Goal: Task Accomplishment & Management: Manage account settings

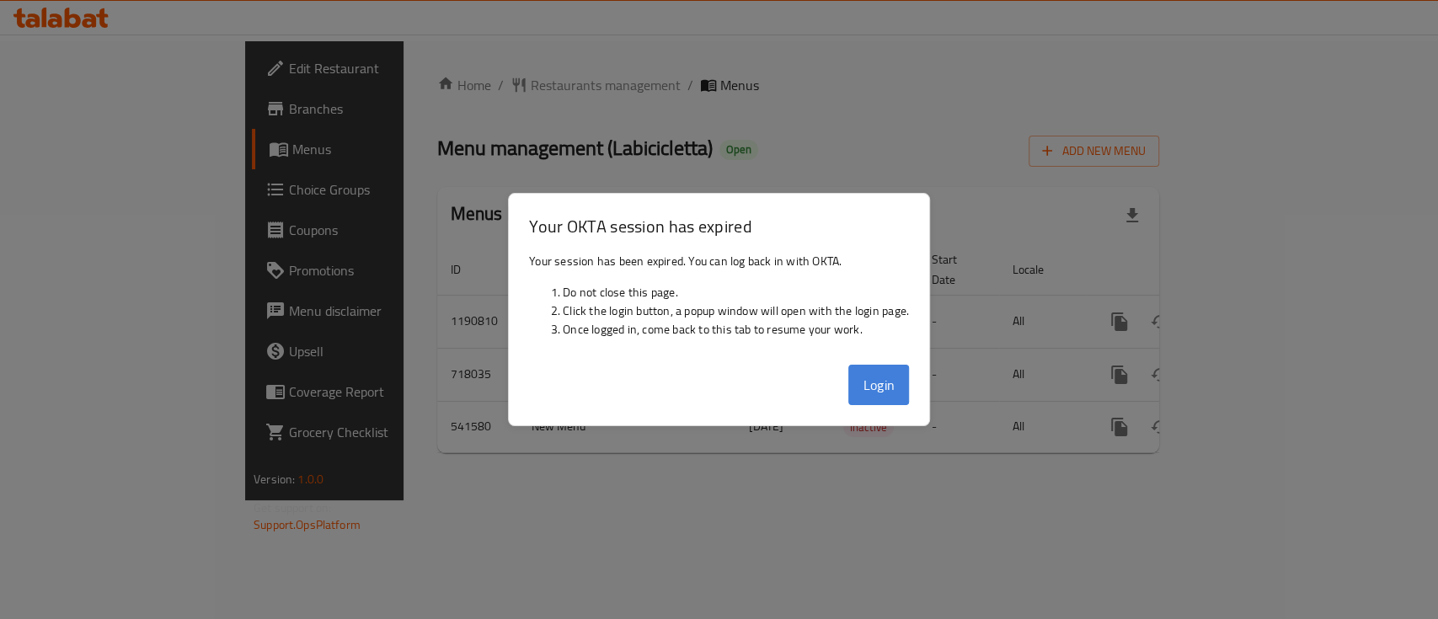
click at [879, 395] on button "Login" at bounding box center [879, 385] width 61 height 40
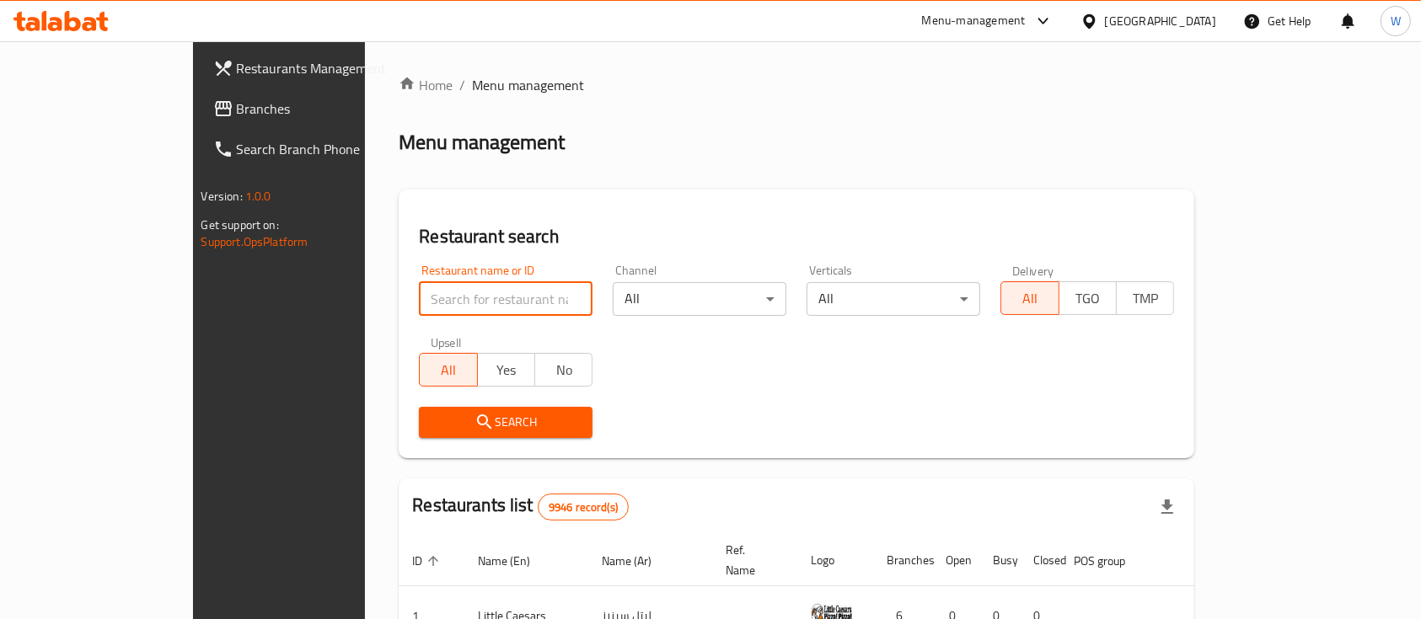
click at [431, 294] on input "search" at bounding box center [506, 299] width 174 height 34
type input "الحلاب"
click button "Search" at bounding box center [506, 422] width 174 height 31
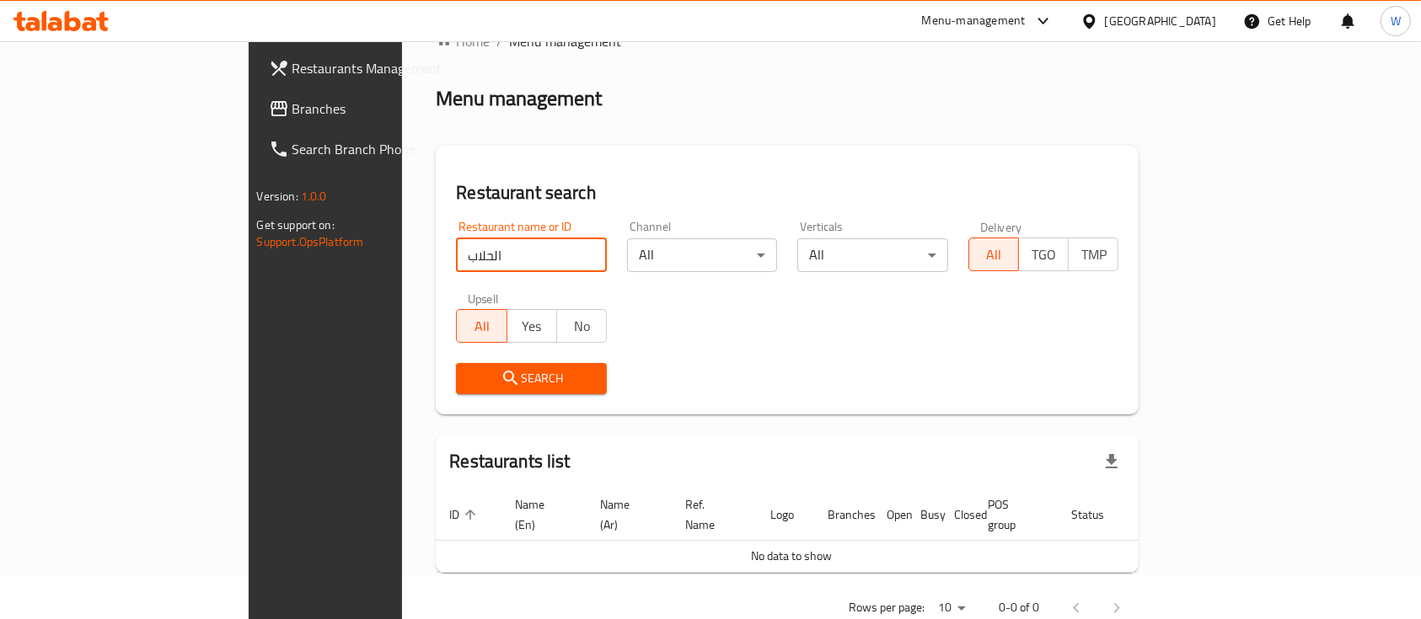
scroll to position [68, 0]
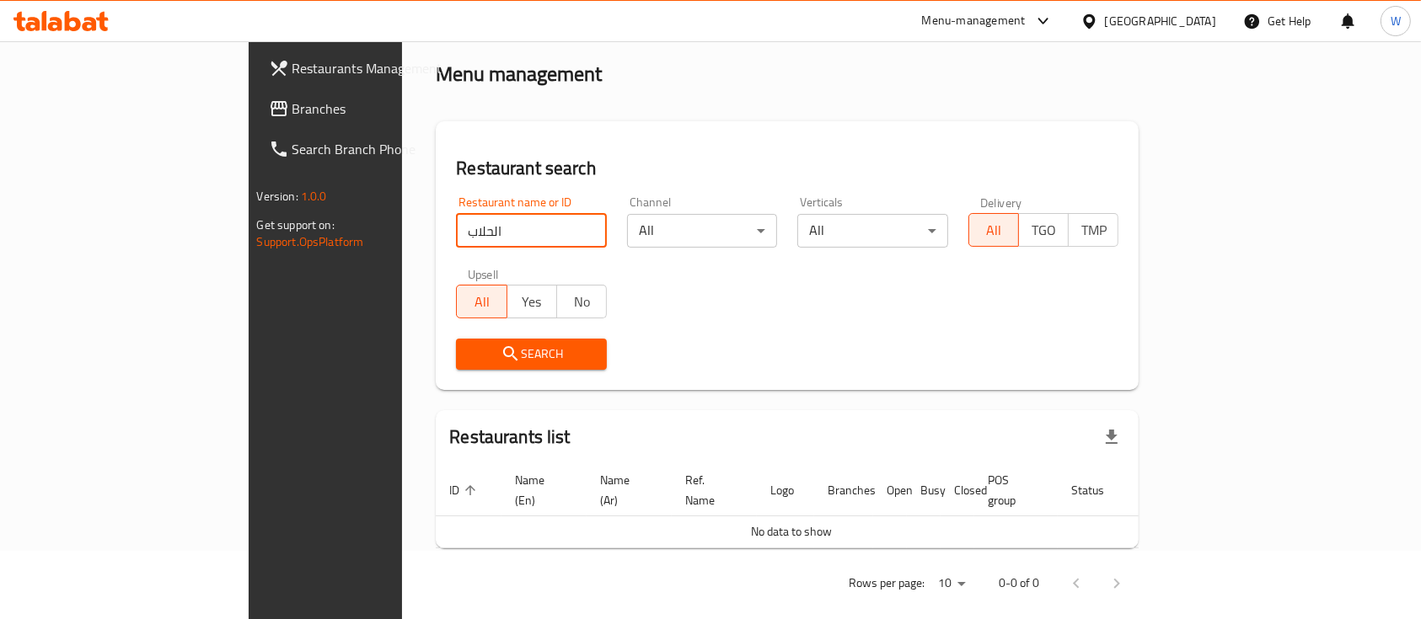
click at [530, 228] on input "الحلاب" at bounding box center [531, 231] width 151 height 34
click at [526, 228] on input "الحلاب" at bounding box center [531, 231] width 151 height 34
click at [517, 233] on input "search" at bounding box center [531, 231] width 151 height 34
type input "حلاب"
click button "Search" at bounding box center [531, 354] width 151 height 31
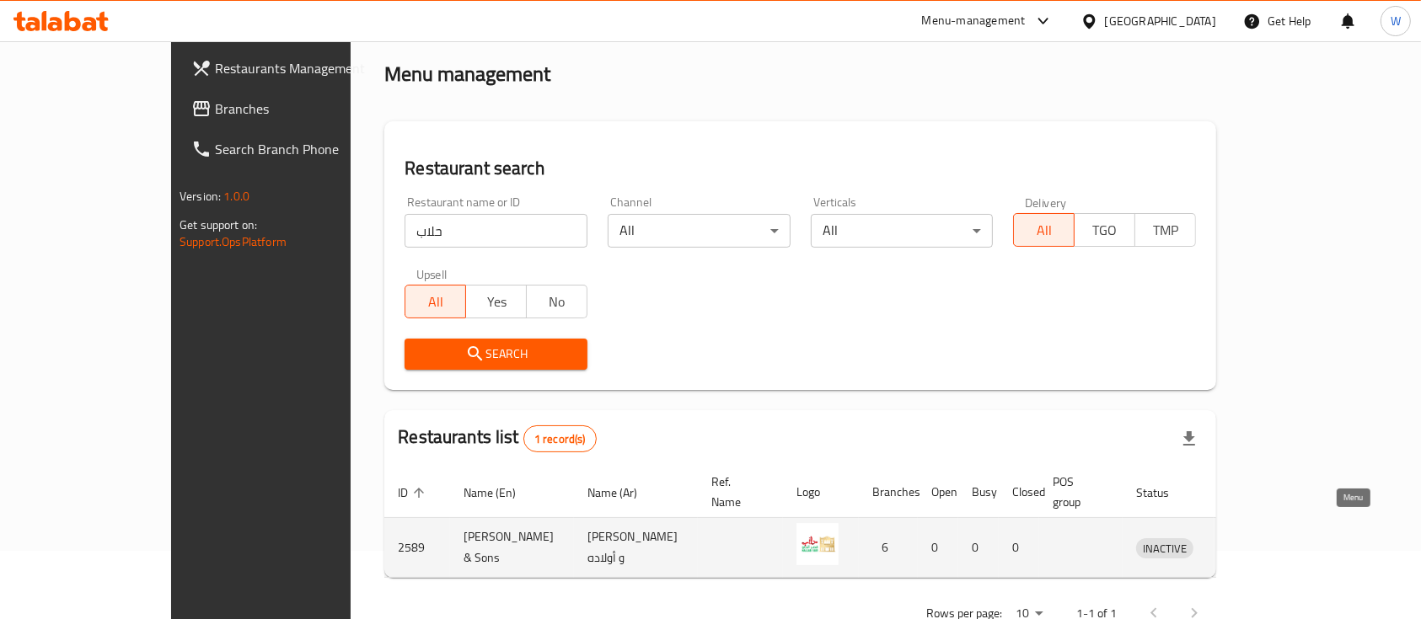
click at [1246, 542] on icon "enhanced table" at bounding box center [1237, 549] width 19 height 14
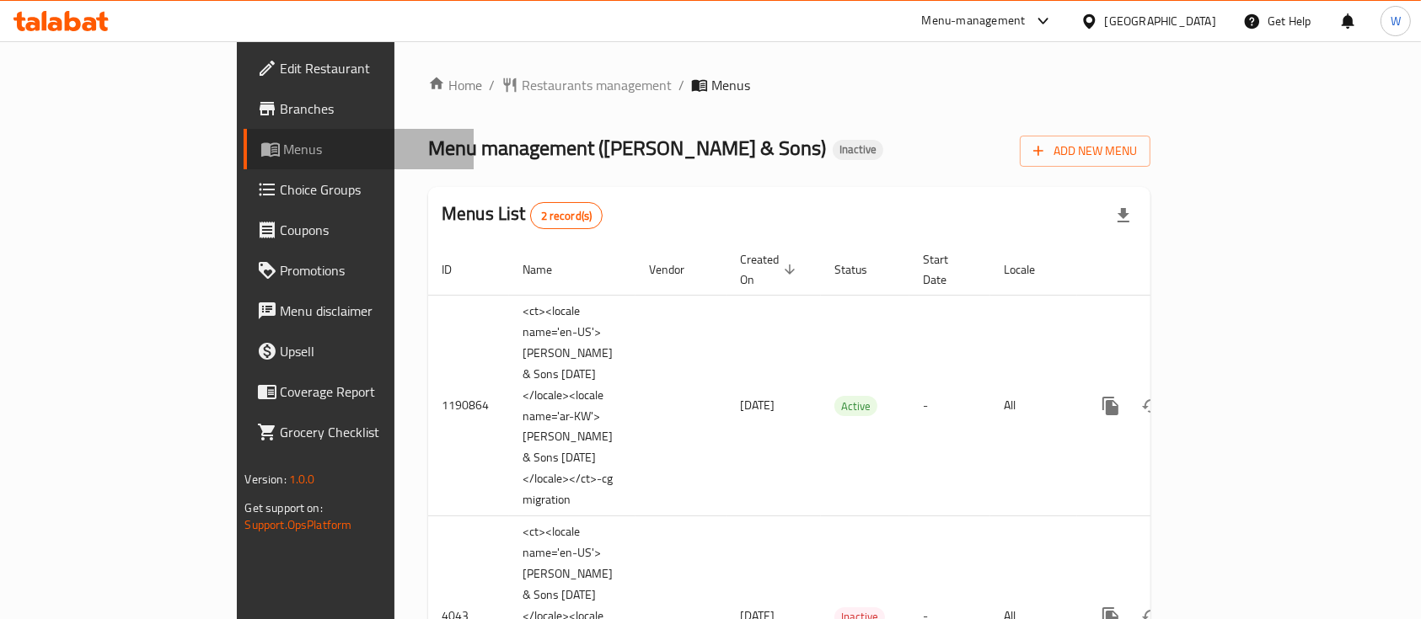
click at [284, 150] on span "Menus" at bounding box center [372, 149] width 177 height 20
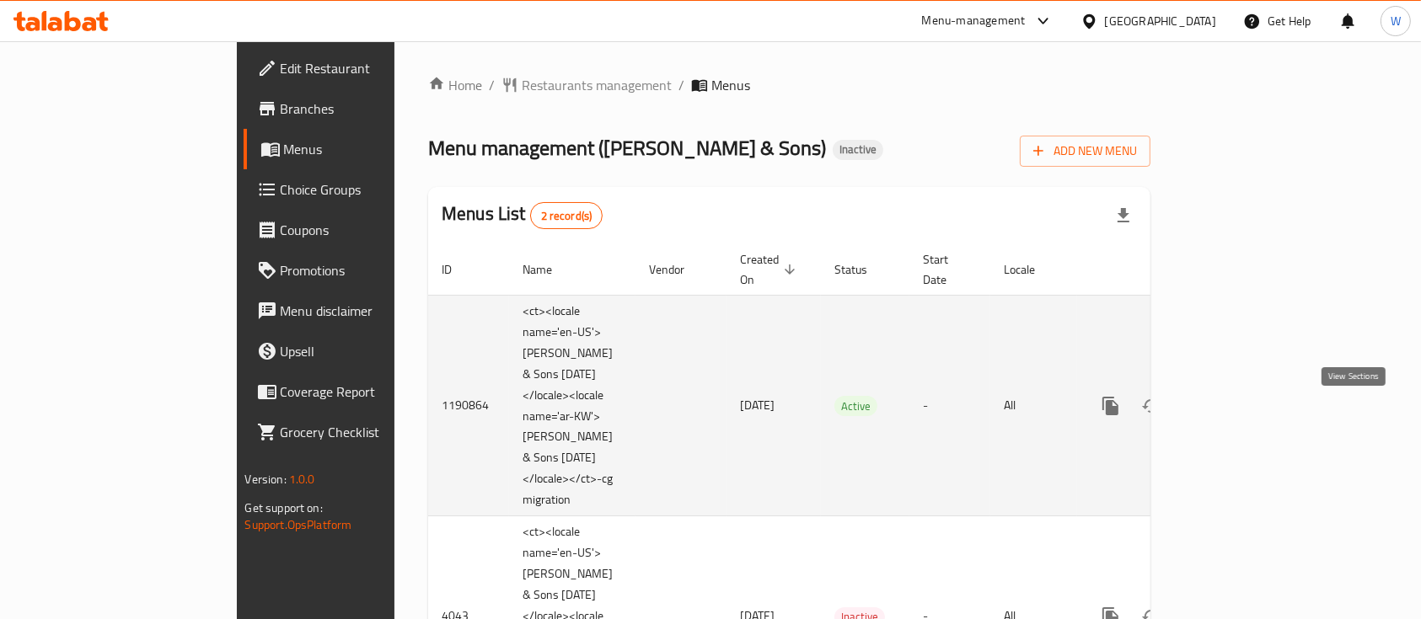
click at [1242, 416] on icon "enhanced table" at bounding box center [1232, 406] width 20 height 20
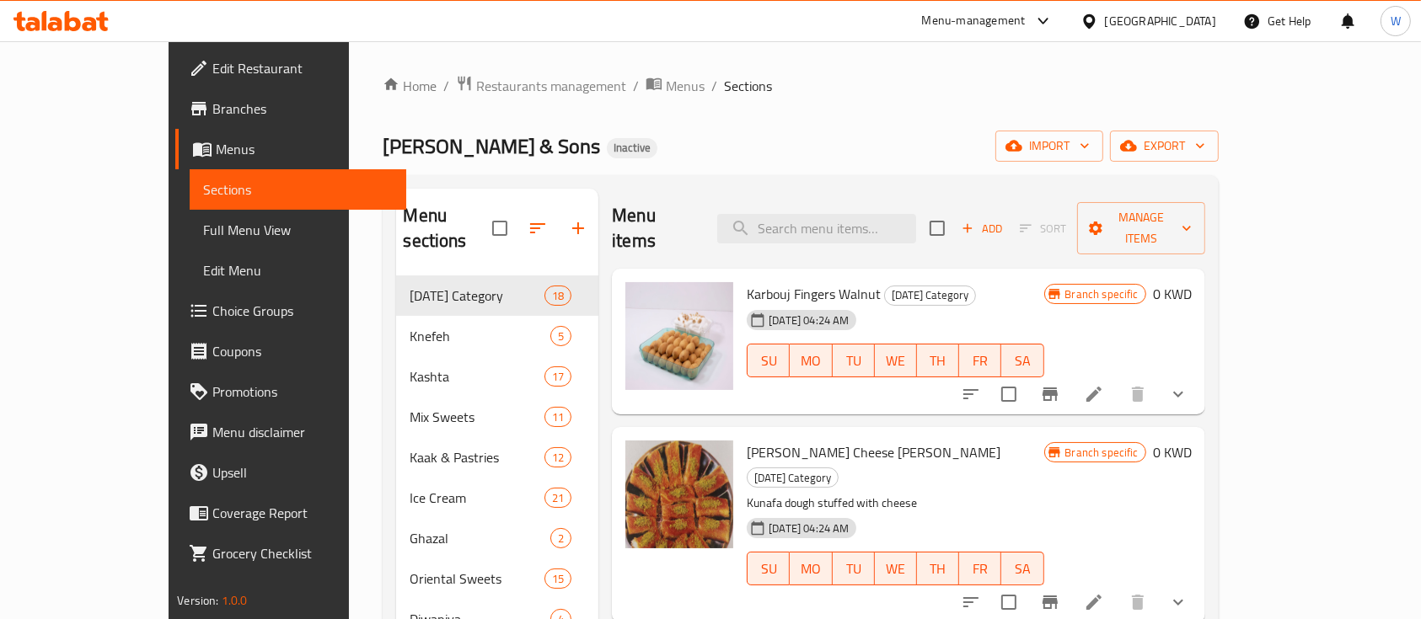
click at [803, 113] on div "Home / Restaurants management / Menus / Sections Abdulrahman Hallab & Sons Inac…" at bounding box center [800, 488] width 835 height 827
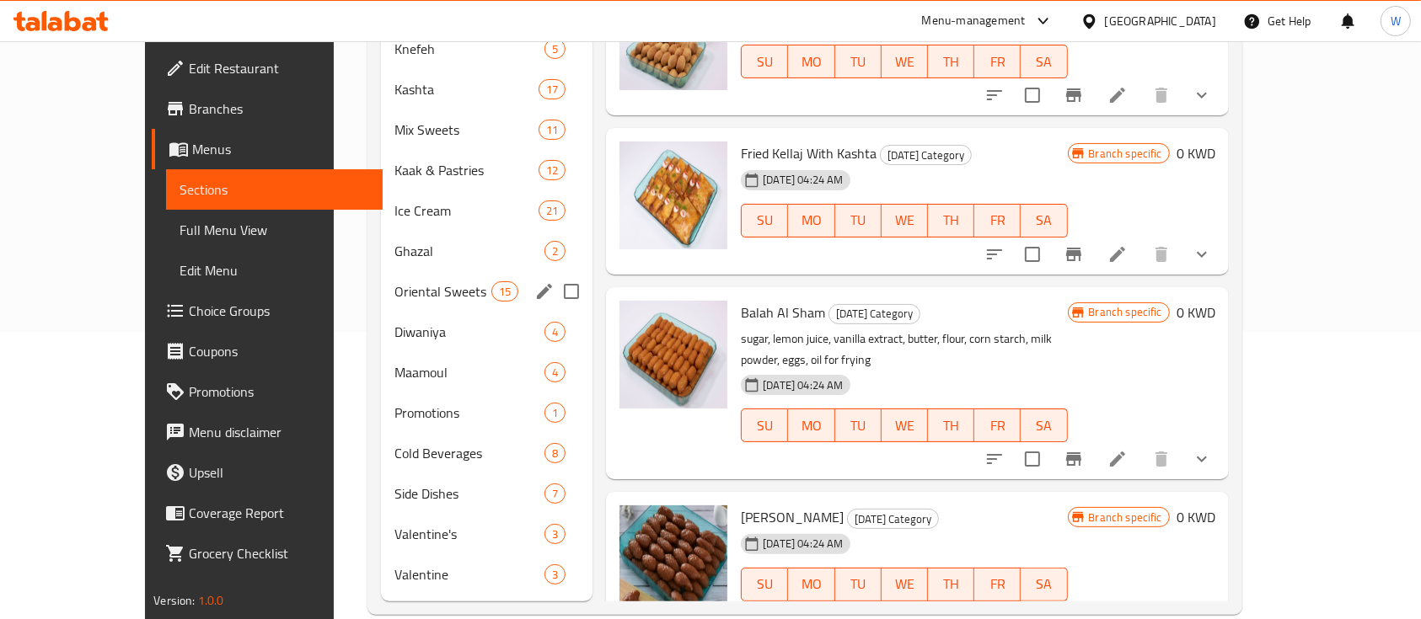
scroll to position [291, 0]
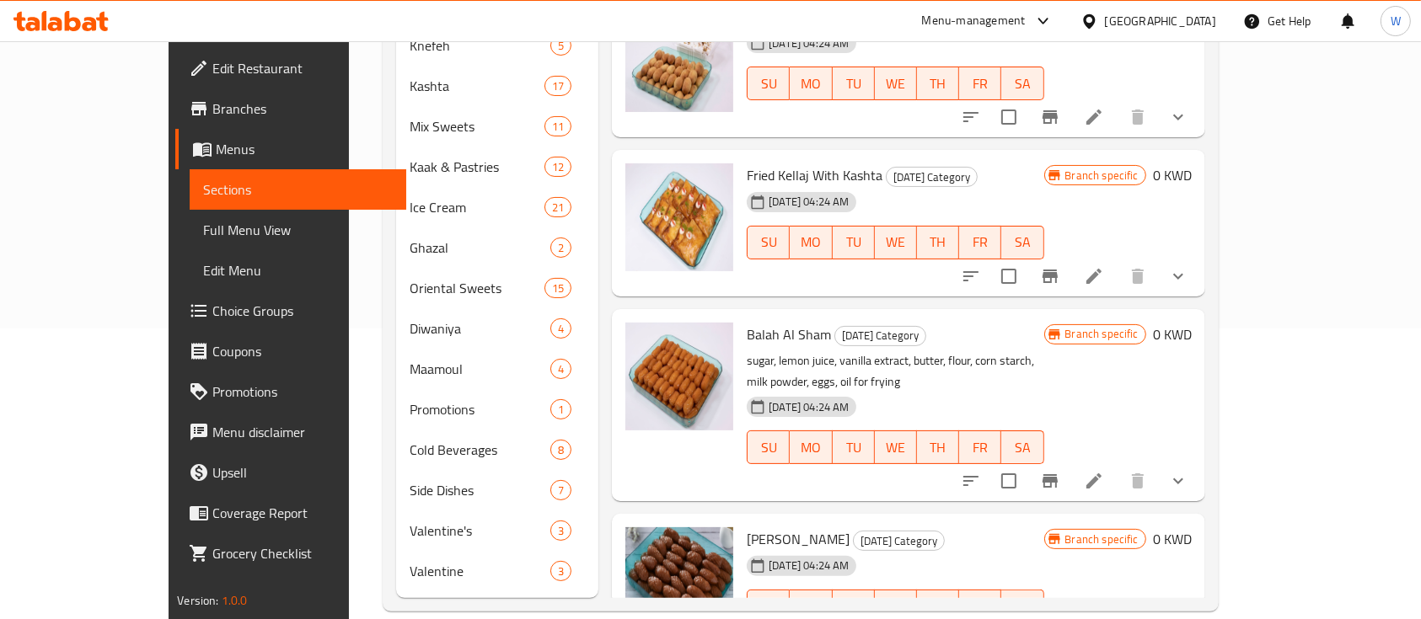
click at [349, 172] on div "Home / Restaurants management / Menus / Sections Abdulrahman Hallab & Sons Inac…" at bounding box center [800, 198] width 902 height 895
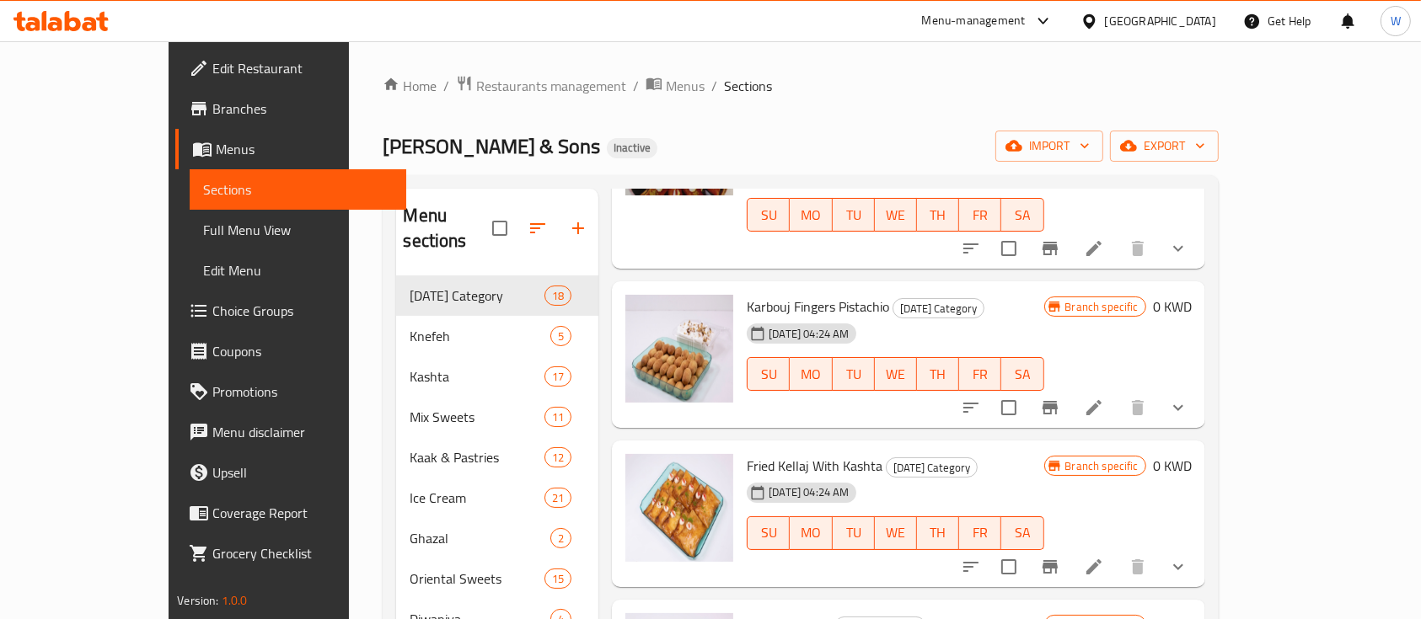
scroll to position [0, 0]
click at [926, 83] on ol "Home / Restaurants management / Menus / Sections" at bounding box center [800, 86] width 835 height 22
click at [934, 102] on div "Home / Restaurants management / Menus / Sections Abdulrahman Hallab & Sons Inac…" at bounding box center [800, 488] width 835 height 827
click at [212, 76] on span "Edit Restaurant" at bounding box center [302, 68] width 180 height 20
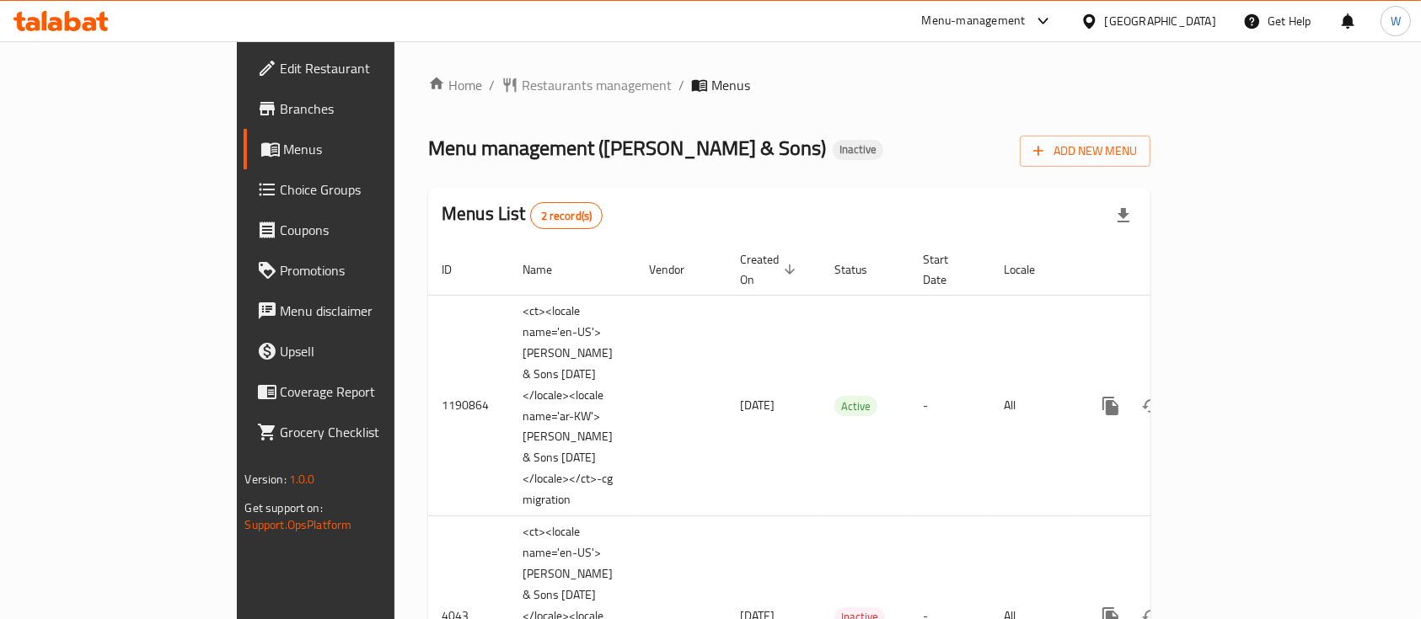
click at [1025, 17] on div "Menu-management" at bounding box center [974, 21] width 104 height 20
drag, startPoint x: 950, startPoint y: 112, endPoint x: 935, endPoint y: 153, distance: 42.9
click at [935, 153] on div "All Plugins Agent Campaigns Center Menu-management Restaurant-Management" at bounding box center [1001, 130] width 253 height 151
click at [935, 152] on div "All Plugins Agent Campaigns Center Menu-management Restaurant-Management" at bounding box center [1001, 130] width 253 height 151
click at [935, 151] on div "All Plugins Agent Campaigns Center Menu-management Restaurant-Management" at bounding box center [1001, 130] width 253 height 151
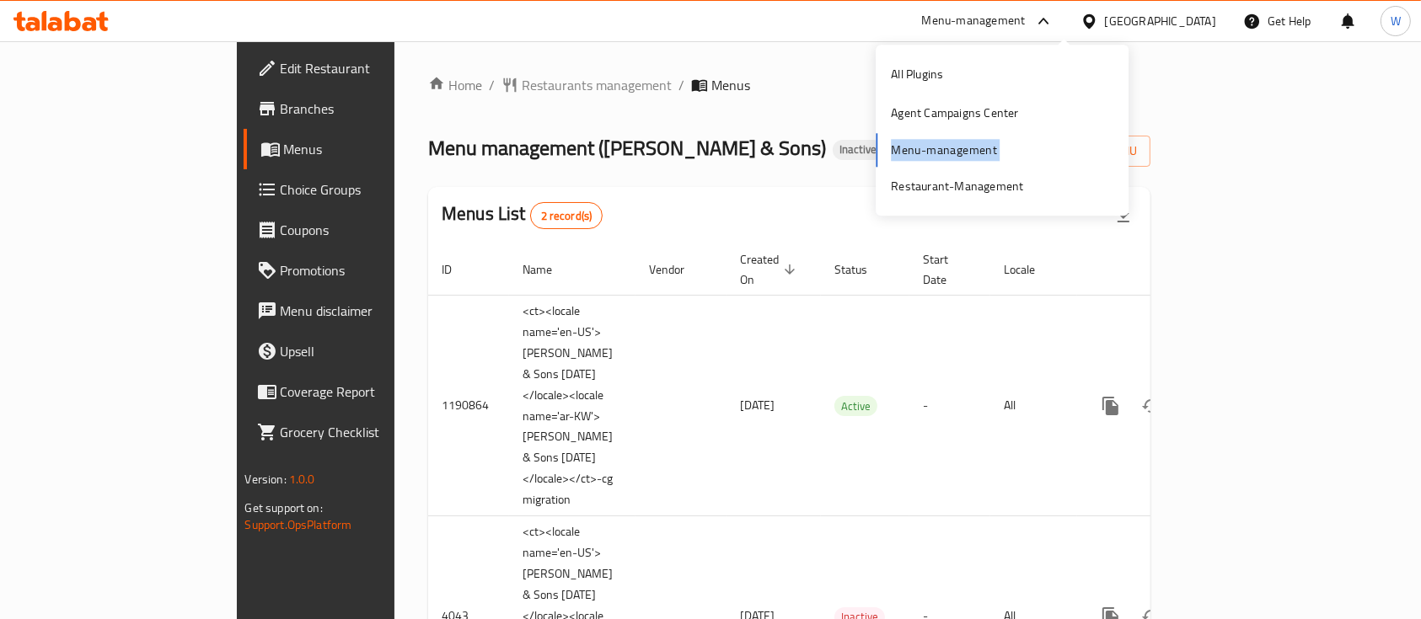
click at [935, 151] on div "All Plugins Agent Campaigns Center Menu-management Restaurant-Management" at bounding box center [1001, 130] width 253 height 151
click at [522, 91] on span "Restaurants management" at bounding box center [597, 85] width 150 height 20
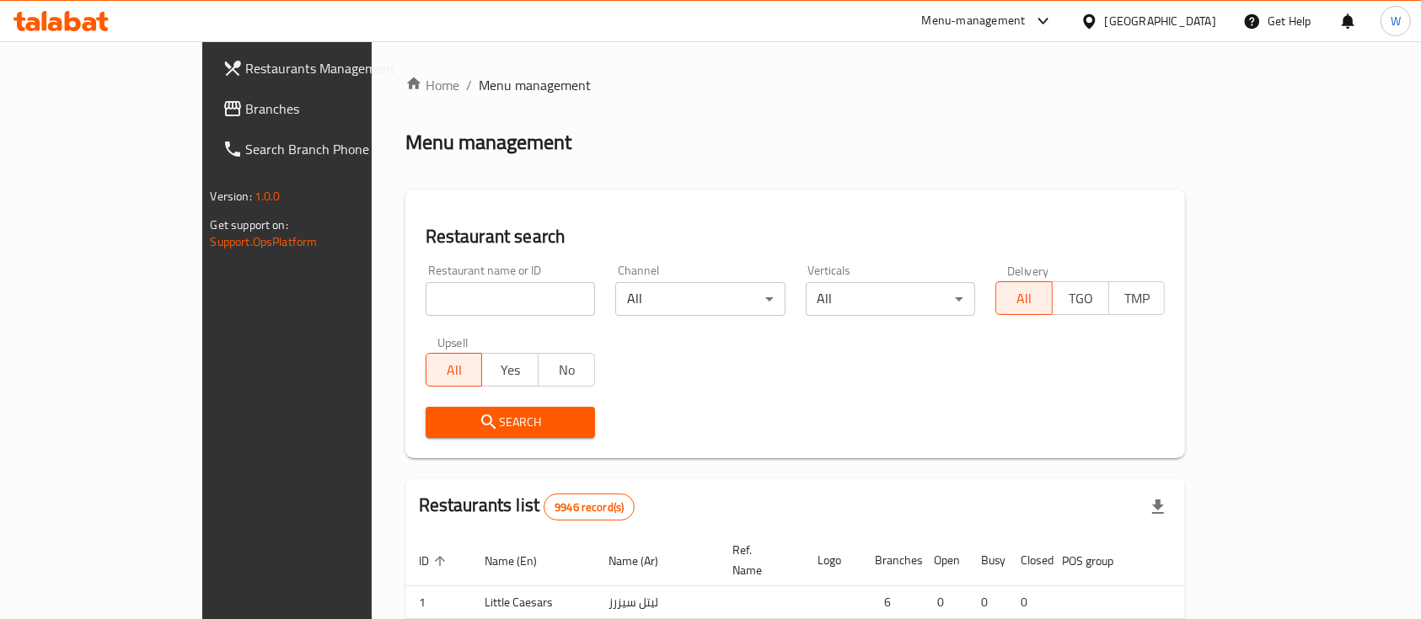
click at [458, 300] on div at bounding box center [710, 309] width 1421 height 619
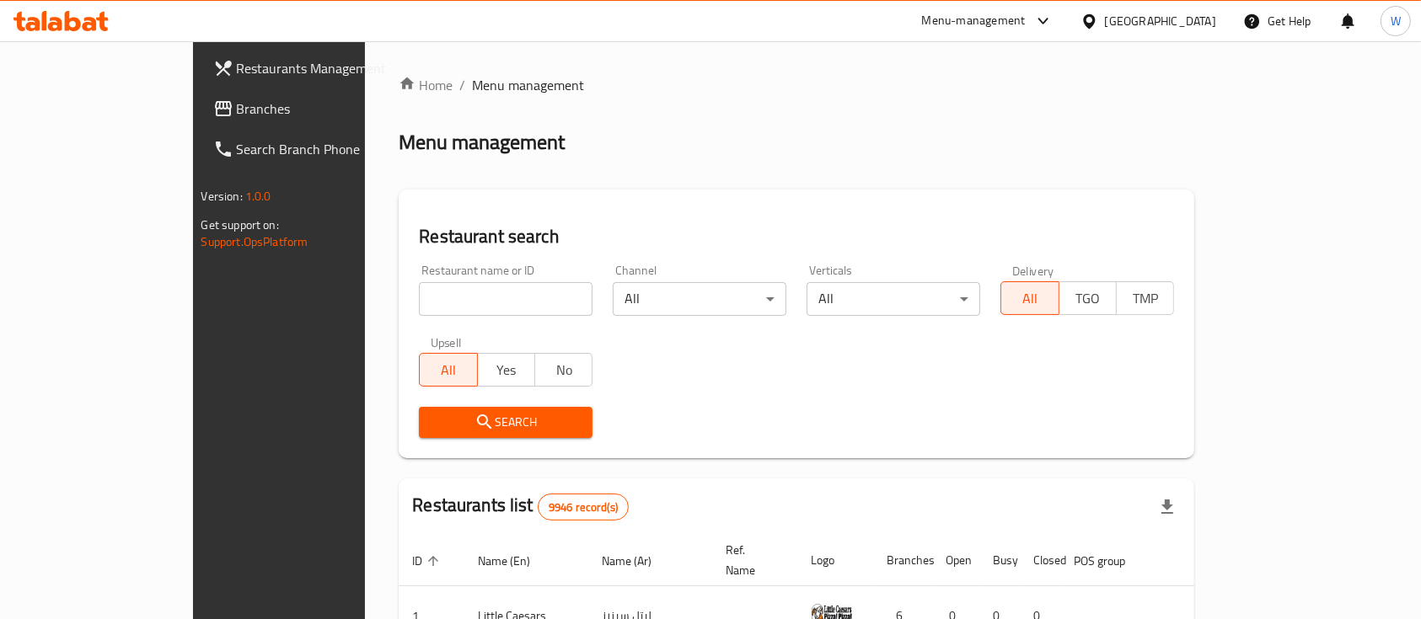
click at [458, 300] on input "search" at bounding box center [506, 299] width 174 height 34
paste input "Hallab 1881"
click button "Search" at bounding box center [506, 422] width 174 height 31
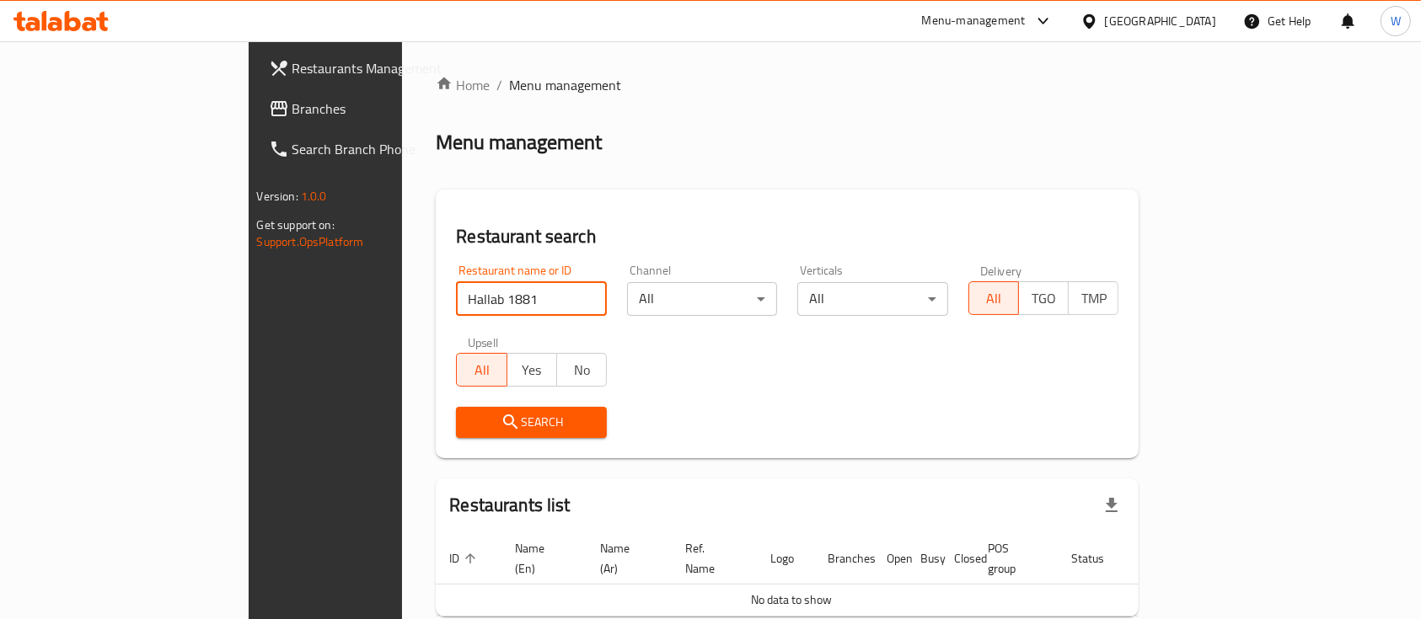
drag, startPoint x: 380, startPoint y: 299, endPoint x: 344, endPoint y: 303, distance: 36.5
click at [456, 307] on input "Hallab 1881" at bounding box center [531, 299] width 151 height 34
type input "Hallab"
click button "Search" at bounding box center [531, 422] width 151 height 31
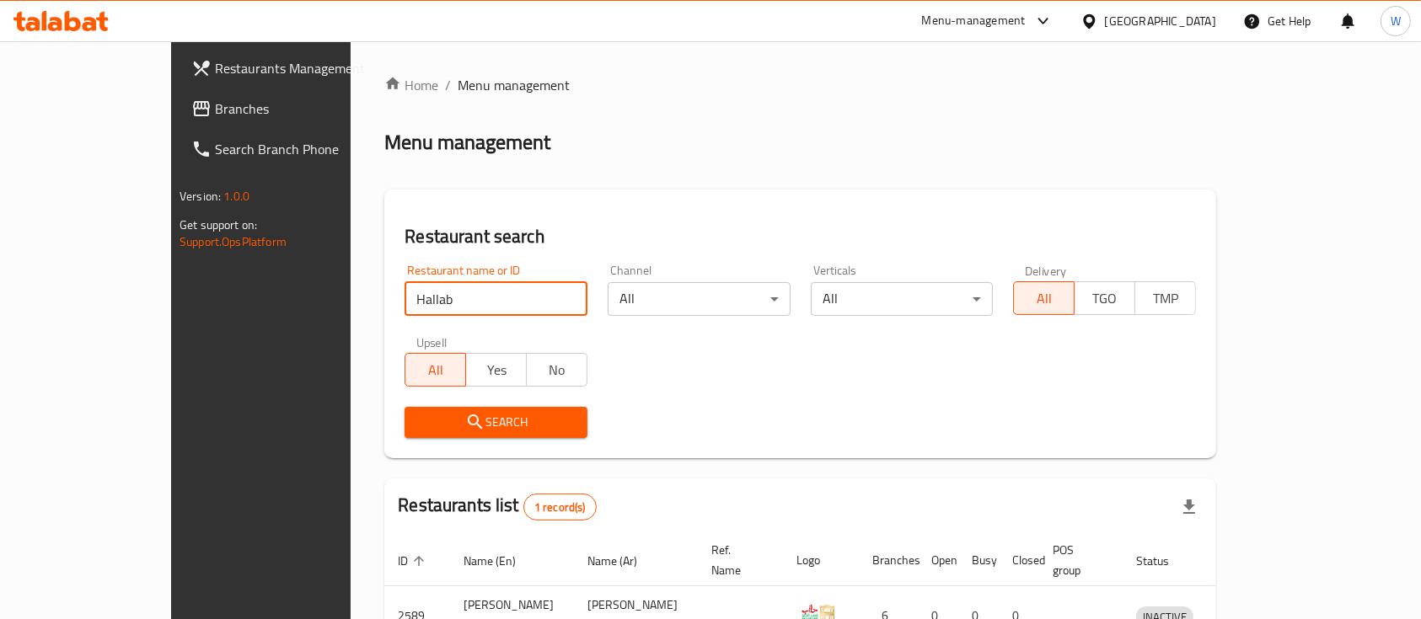
scroll to position [99, 0]
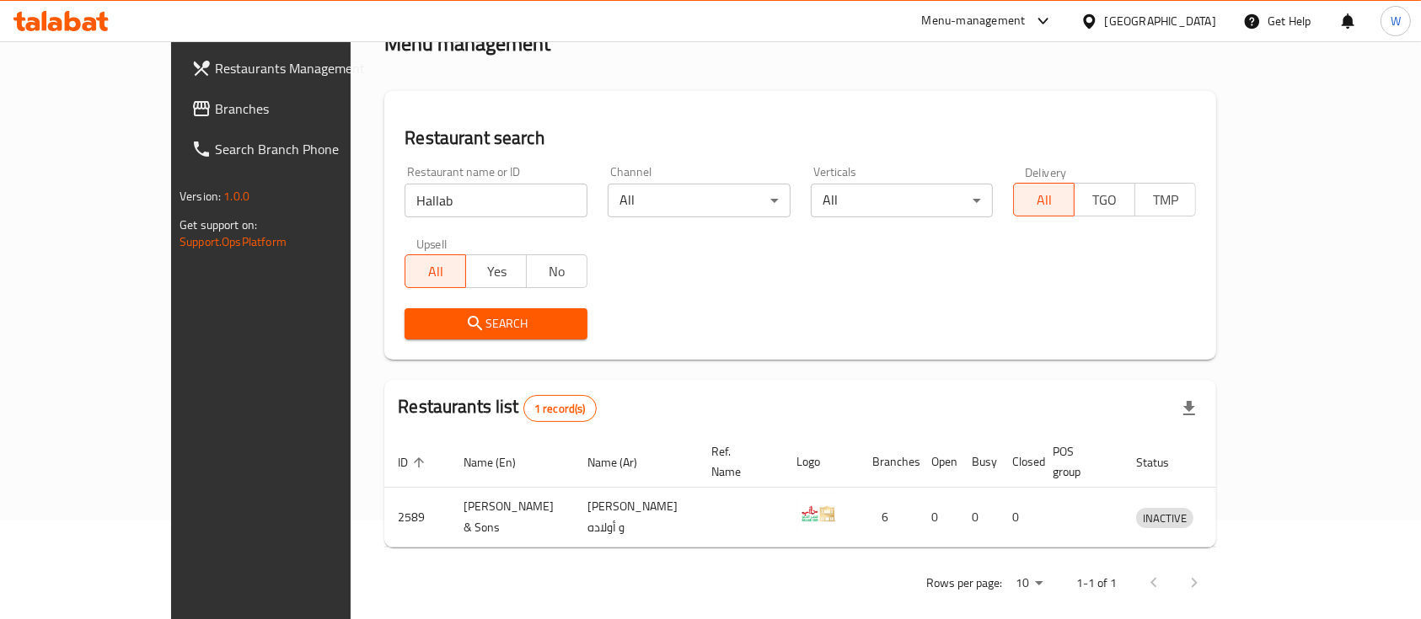
click at [782, 299] on div "Search" at bounding box center [799, 323] width 811 height 51
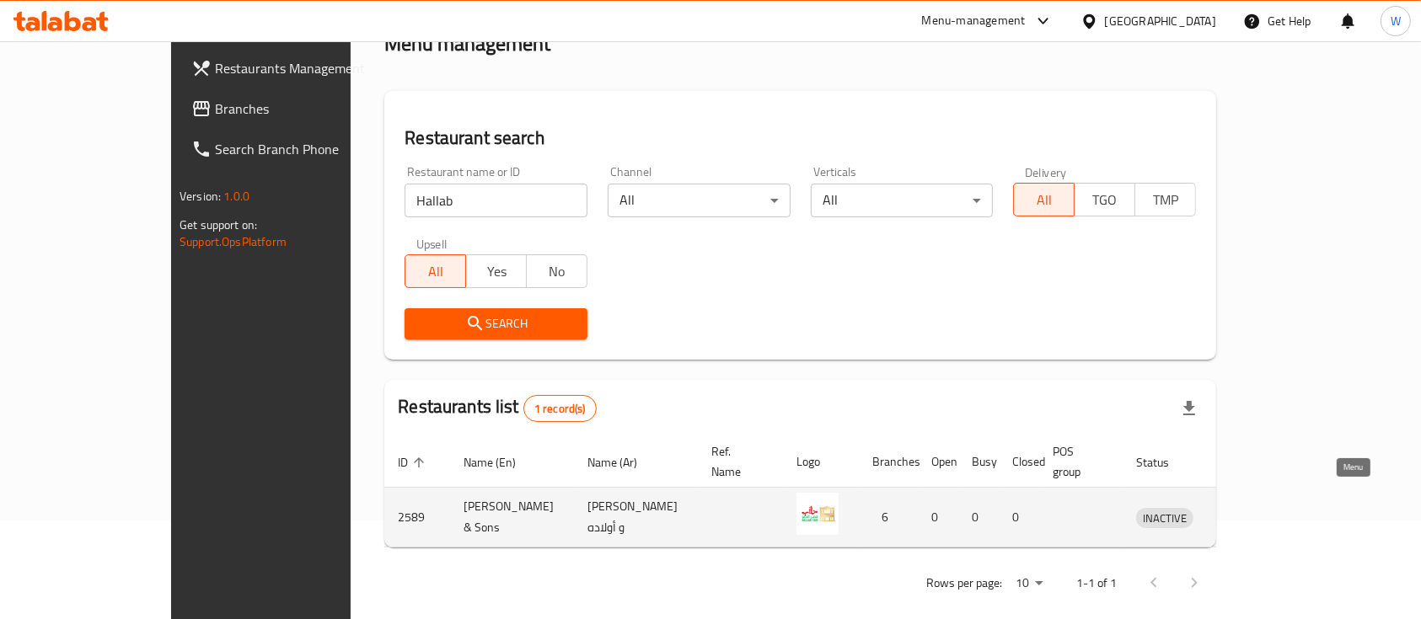
click at [1246, 511] on icon "enhanced table" at bounding box center [1237, 518] width 19 height 14
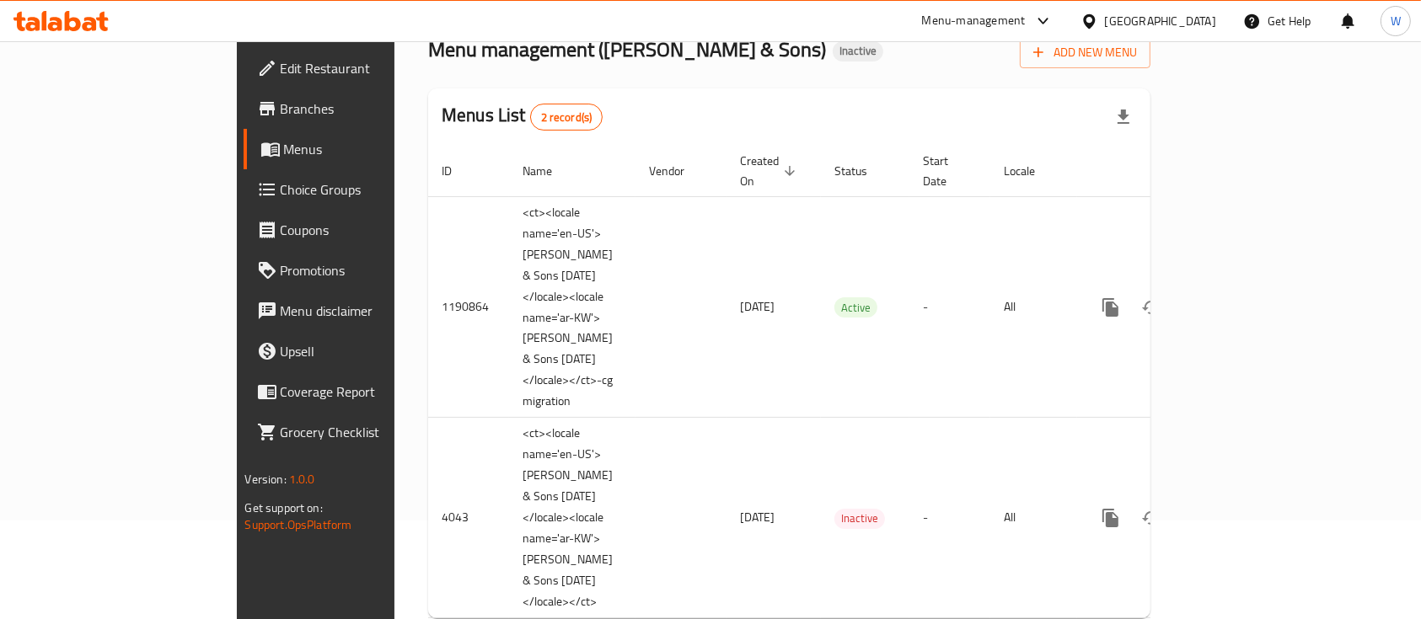
click at [257, 110] on icon at bounding box center [267, 109] width 20 height 20
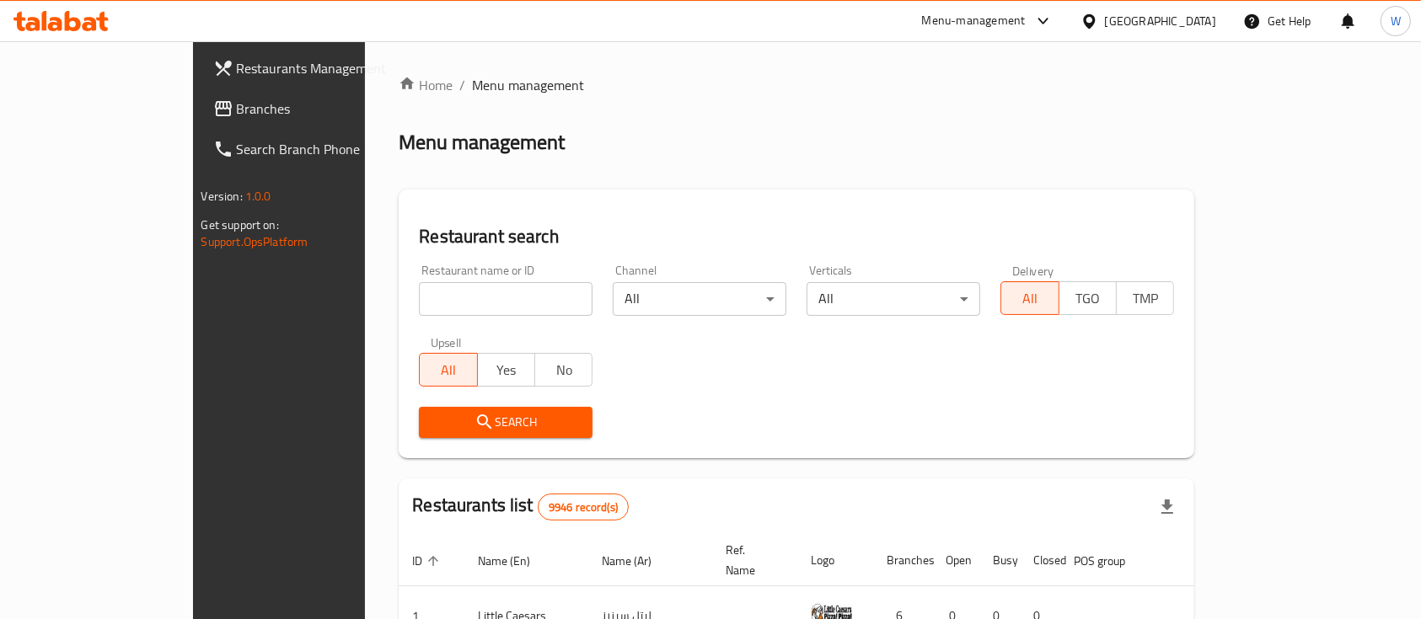
drag, startPoint x: 0, startPoint y: 0, endPoint x: 497, endPoint y: 300, distance: 580.6
click at [497, 300] on input "search" at bounding box center [506, 299] width 174 height 34
drag, startPoint x: 714, startPoint y: 149, endPoint x: 716, endPoint y: 186, distance: 37.2
click at [717, 148] on div "Menu management" at bounding box center [796, 142] width 795 height 27
click at [237, 101] on span "Branches" at bounding box center [327, 109] width 180 height 20
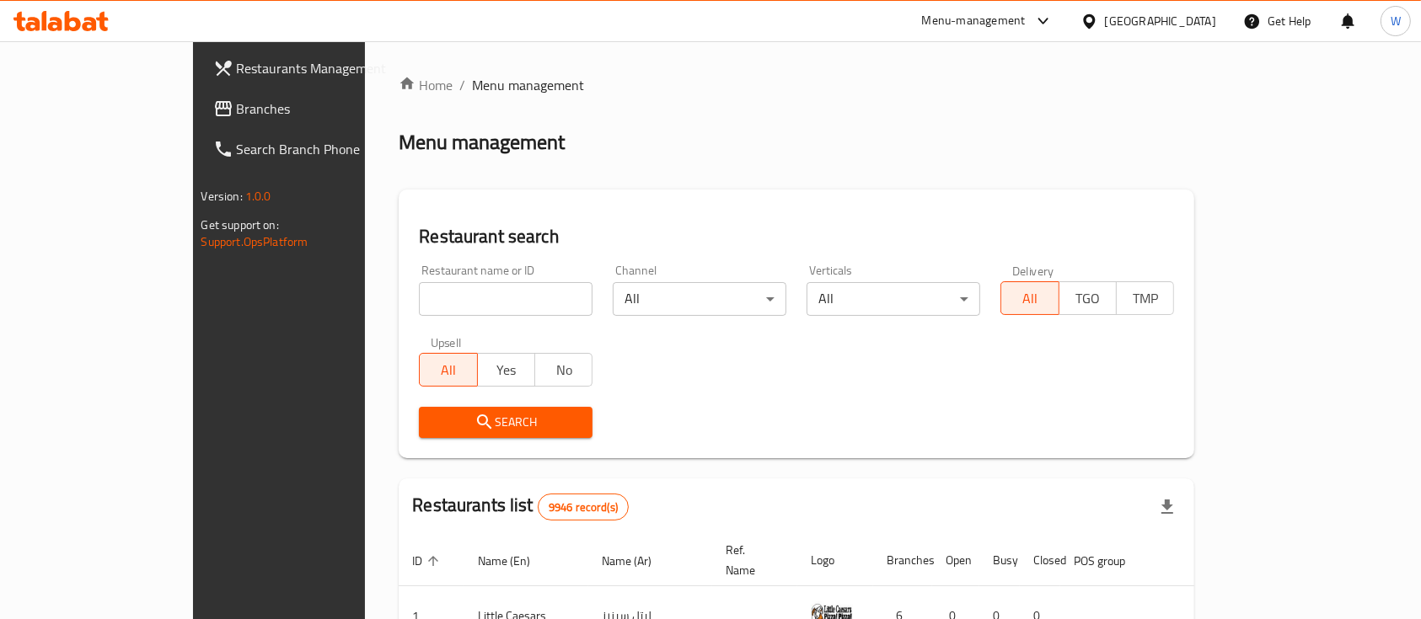
click at [237, 101] on span "Branches" at bounding box center [327, 109] width 180 height 20
